Goal: Transaction & Acquisition: Subscribe to service/newsletter

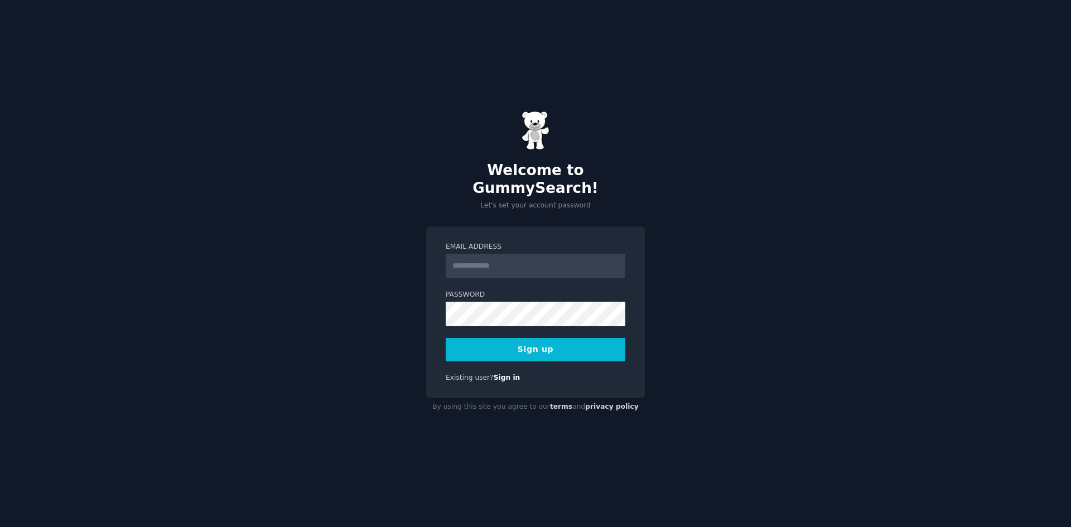
click at [526, 256] on input "Email Address" at bounding box center [536, 266] width 180 height 25
type input "**********"
click at [480, 338] on button "Sign up" at bounding box center [536, 349] width 180 height 23
click at [819, 311] on div "**********" at bounding box center [535, 263] width 1071 height 527
click at [563, 340] on button "Sign up" at bounding box center [536, 349] width 180 height 23
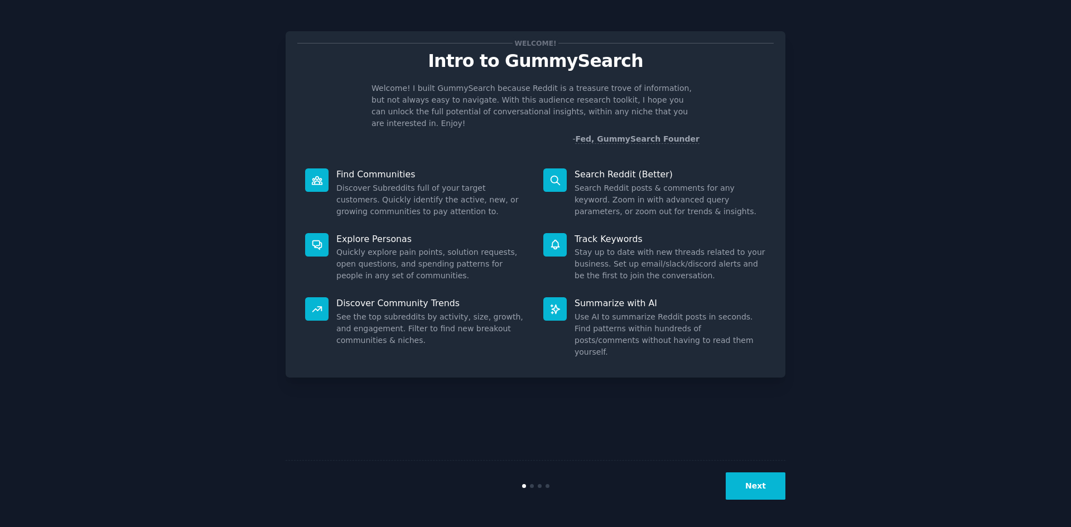
click at [912, 257] on div "Welcome! Intro to GummySearch Welcome! I built GummySearch because Reddit is a …" at bounding box center [536, 264] width 1040 height 496
click at [607, 168] on p "Search Reddit (Better)" at bounding box center [670, 174] width 191 height 12
click at [612, 182] on dd "Search Reddit posts & comments for any keyword. Zoom in with advanced query par…" at bounding box center [670, 199] width 191 height 35
click at [620, 191] on dd "Search Reddit posts & comments for any keyword. Zoom in with advanced query par…" at bounding box center [670, 199] width 191 height 35
click at [767, 491] on button "Next" at bounding box center [756, 485] width 60 height 27
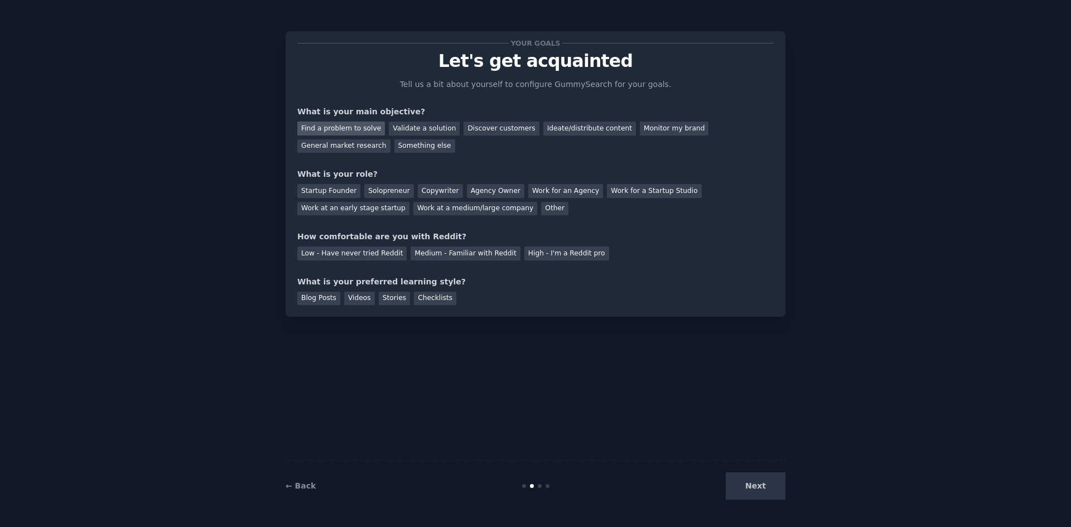
click at [359, 131] on div "Find a problem to solve" at bounding box center [341, 129] width 88 height 14
click at [346, 197] on div "Startup Founder" at bounding box center [328, 191] width 63 height 14
click at [449, 249] on div "Medium - Familiar with Reddit" at bounding box center [465, 254] width 109 height 14
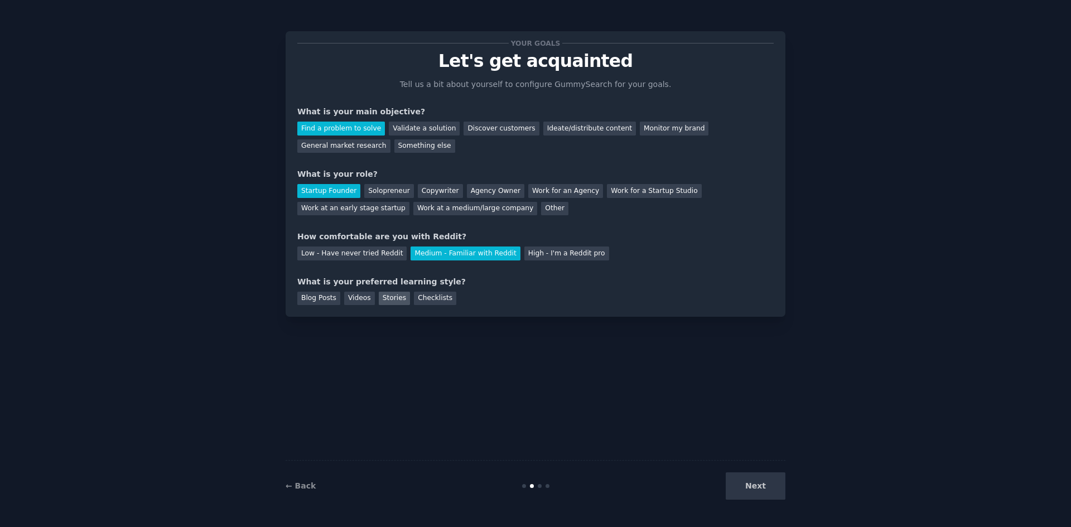
click at [389, 301] on div "Stories" at bounding box center [394, 299] width 31 height 14
click at [358, 300] on div "Videos" at bounding box center [359, 299] width 31 height 14
click at [319, 297] on div "Blog Posts" at bounding box center [318, 299] width 43 height 14
click at [361, 303] on div "Videos" at bounding box center [359, 299] width 31 height 14
click at [779, 482] on button "Next" at bounding box center [756, 485] width 60 height 27
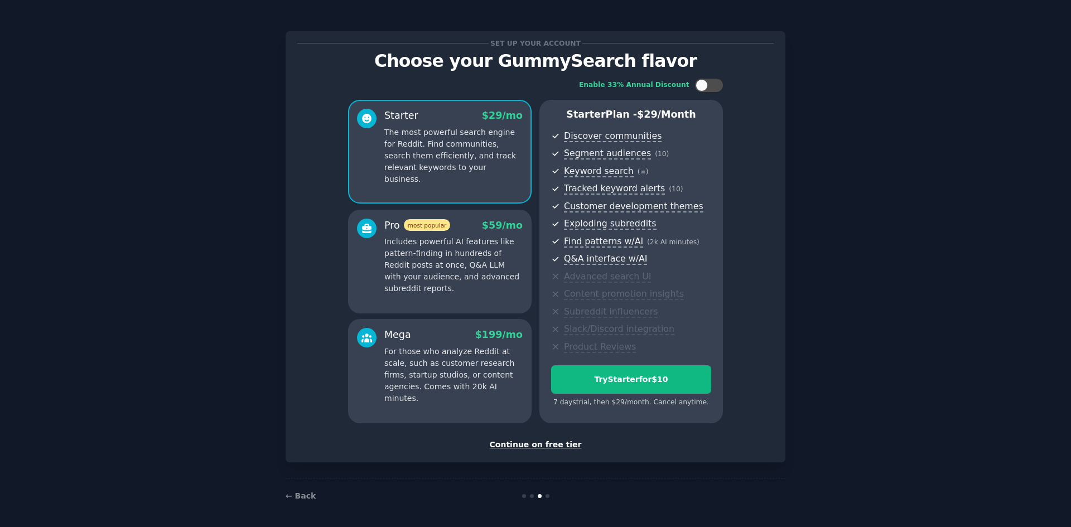
click at [553, 443] on div "Continue on free tier" at bounding box center [535, 445] width 476 height 12
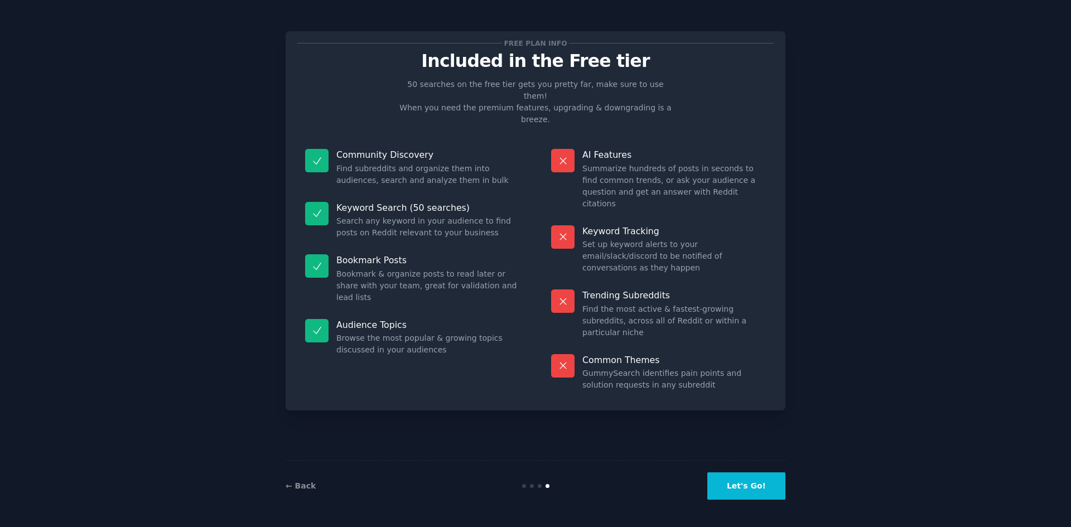
click at [762, 486] on button "Let's Go!" at bounding box center [746, 485] width 78 height 27
